Goal: Task Accomplishment & Management: Use online tool/utility

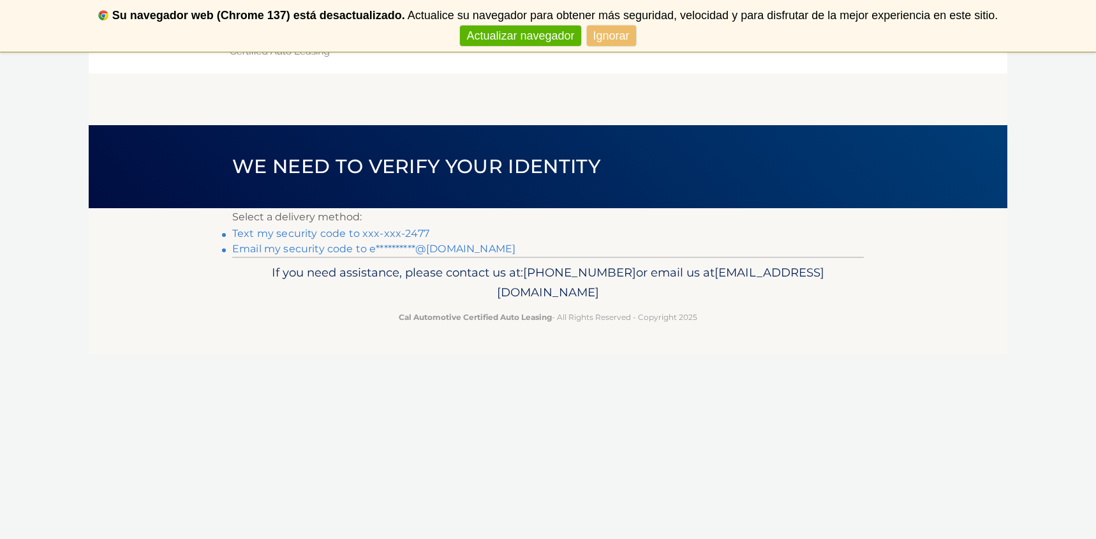
click at [363, 234] on link "Text my security code to xxx-xxx-2477" at bounding box center [330, 233] width 197 height 12
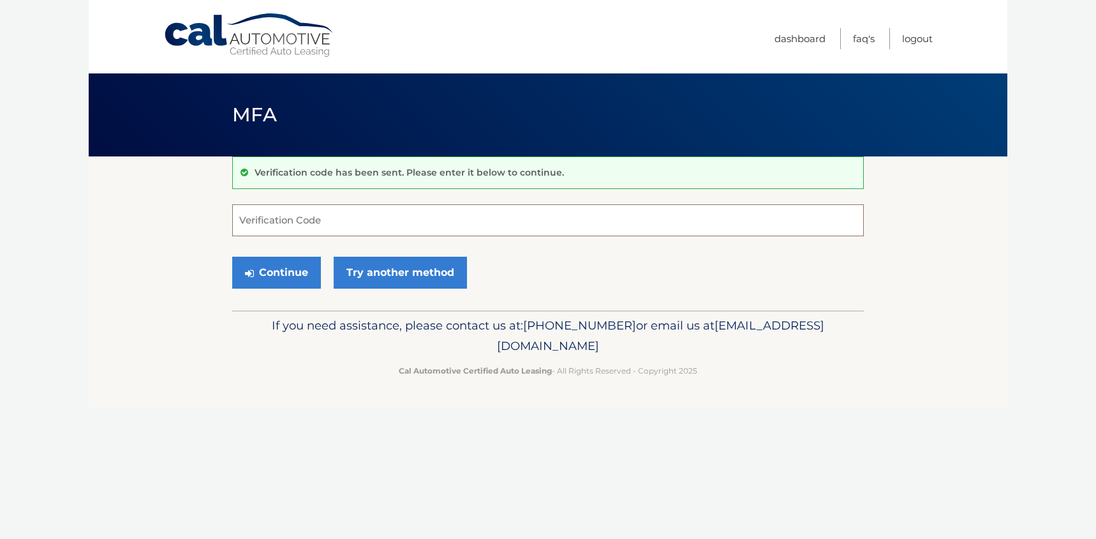
click at [363, 234] on input "Verification Code" at bounding box center [548, 220] width 632 height 32
type input "944064"
click at [282, 271] on button "Continue" at bounding box center [276, 273] width 89 height 32
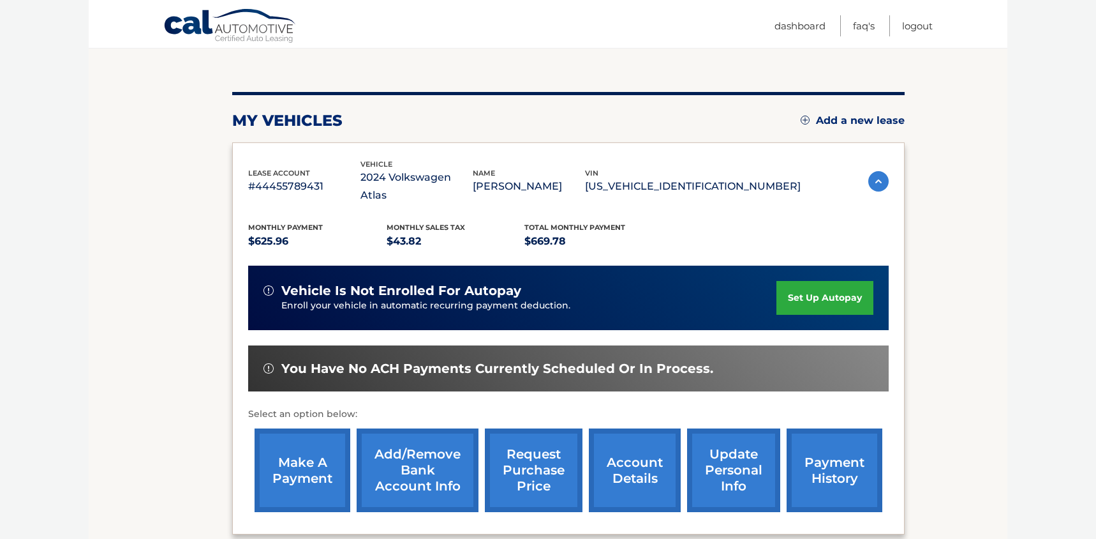
scroll to position [118, 0]
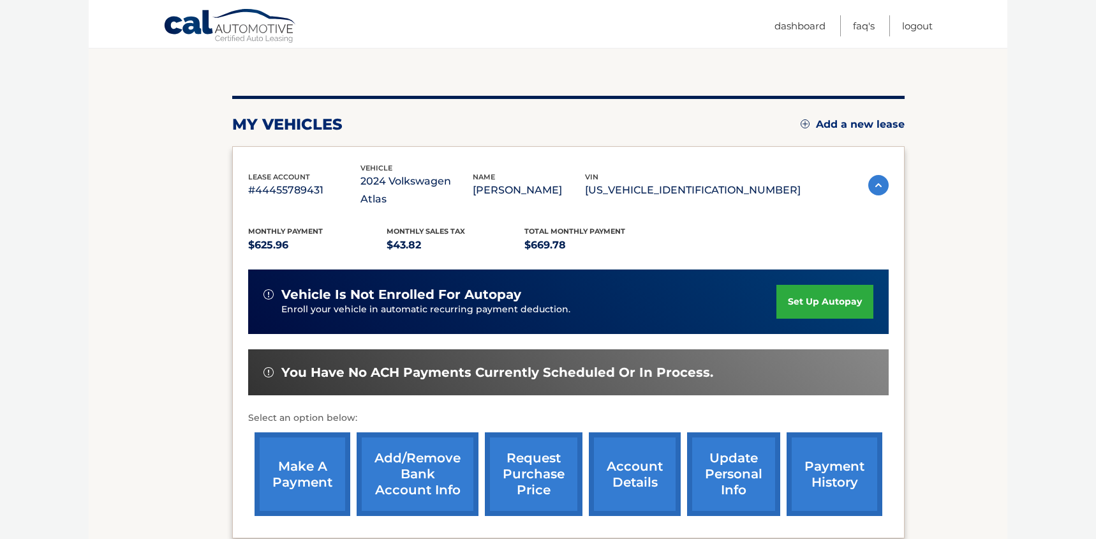
click at [295, 473] on link "make a payment" at bounding box center [303, 474] width 96 height 84
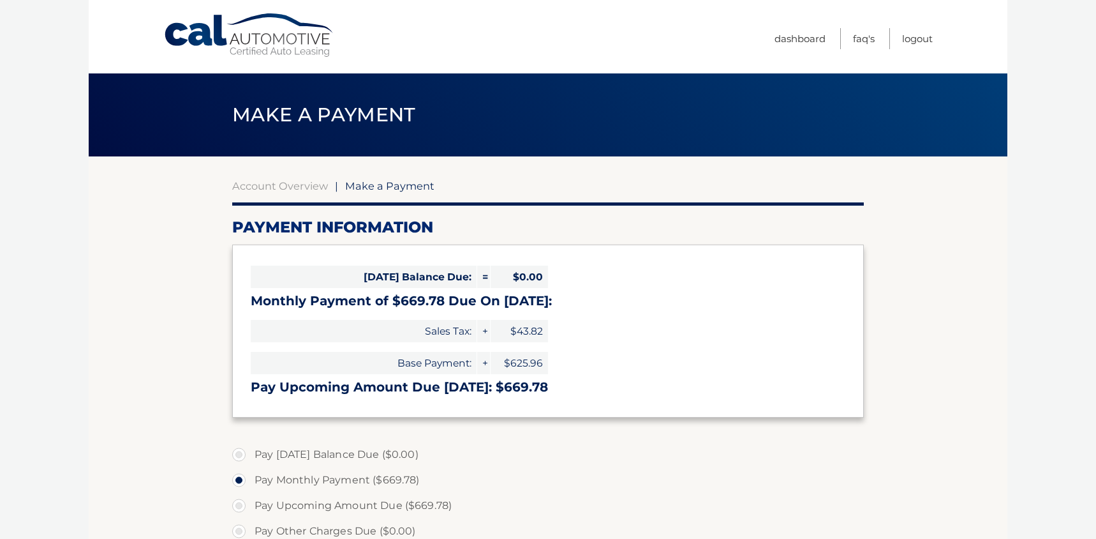
select select "MTBlNjg1N2UtZDg0ZS00MWFiLWJhZmYtN2U3YmE5YmIxODE4"
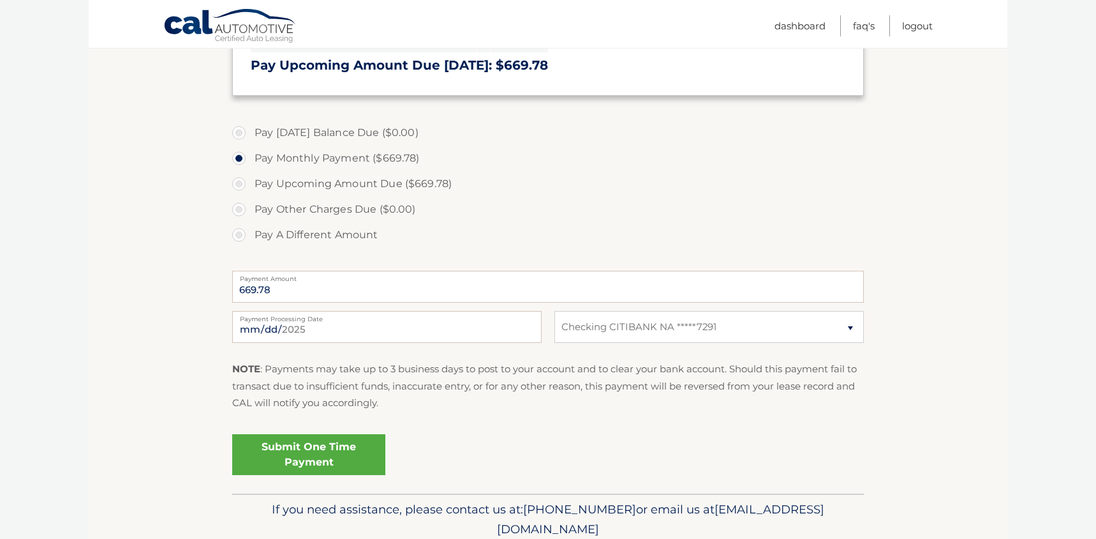
scroll to position [373, 0]
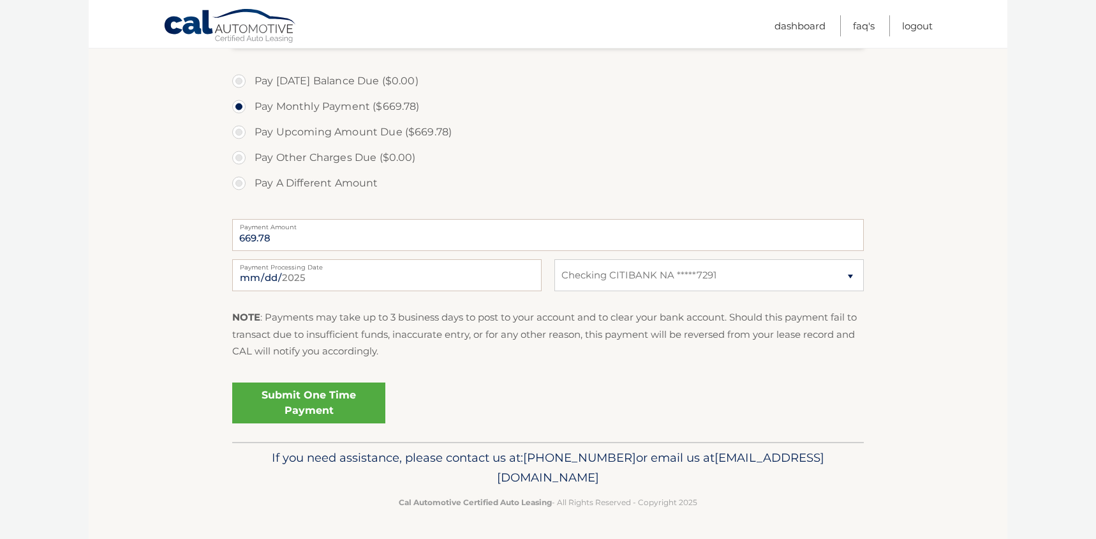
click at [306, 404] on link "Submit One Time Payment" at bounding box center [308, 402] width 153 height 41
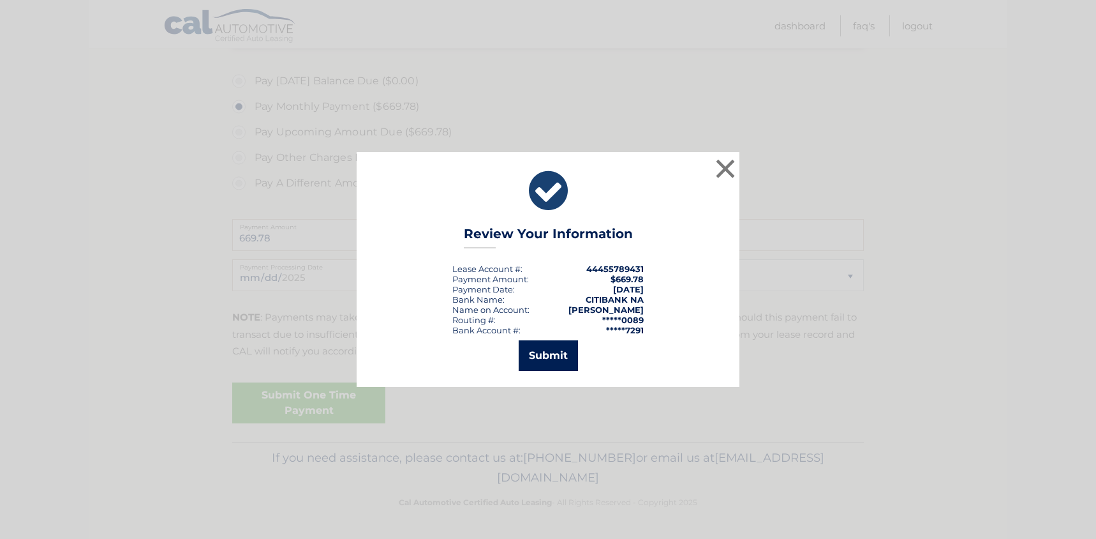
click at [554, 357] on button "Submit" at bounding box center [548, 355] width 59 height 31
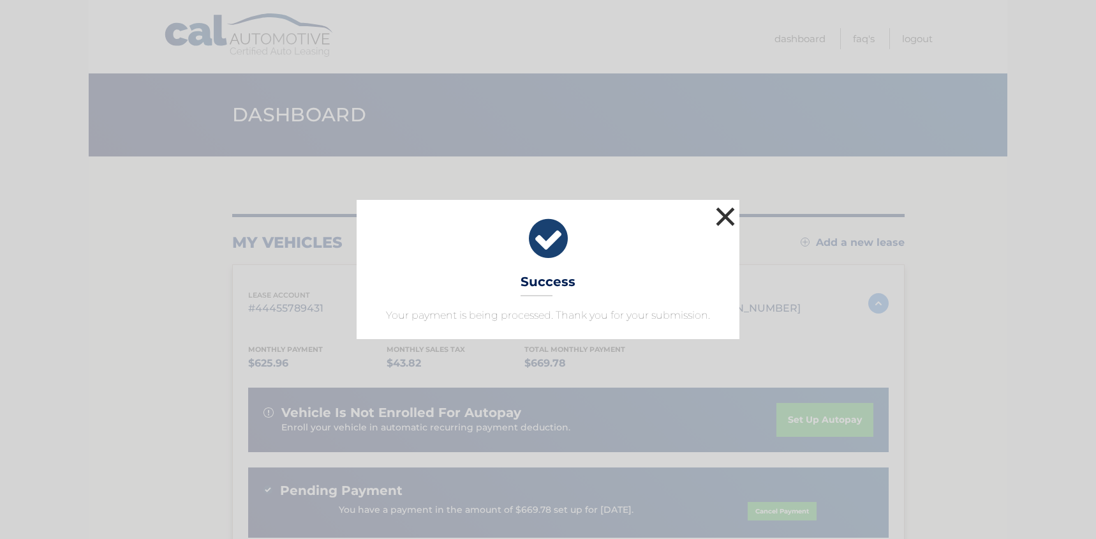
click at [726, 214] on button "×" at bounding box center [726, 217] width 26 height 26
